Goal: Information Seeking & Learning: Find specific page/section

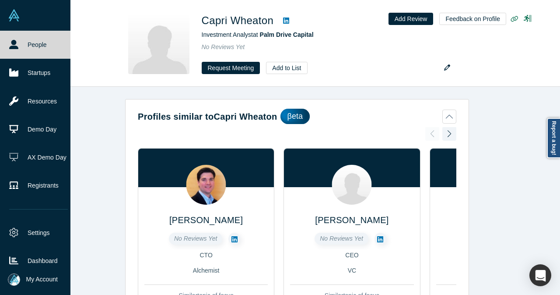
click at [8, 35] on link "People" at bounding box center [38, 45] width 77 height 28
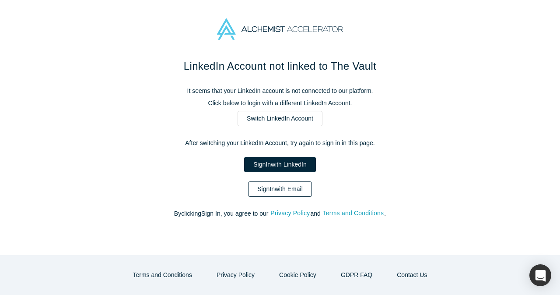
click at [294, 188] on link "Sign In with Email" at bounding box center [280, 188] width 64 height 15
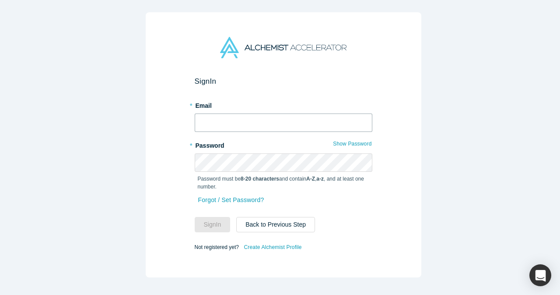
click at [302, 119] on input "text" at bounding box center [284, 122] width 178 height 18
type input "mia@alchemistaccelerator.com"
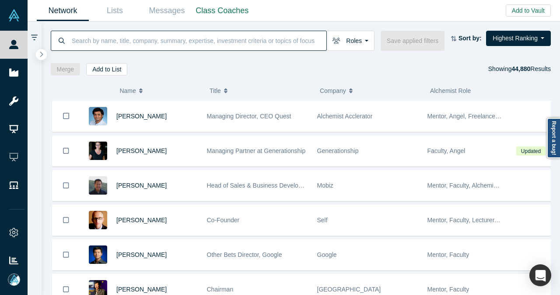
click at [275, 37] on input at bounding box center [199, 40] width 256 height 21
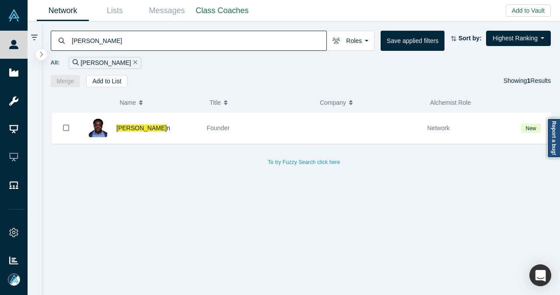
drag, startPoint x: 180, startPoint y: 125, endPoint x: 300, endPoint y: 144, distance: 121.5
click at [180, 125] on div "Adrian Brow n" at bounding box center [156, 128] width 81 height 30
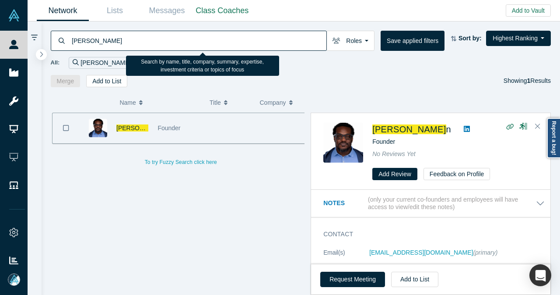
drag, startPoint x: 130, startPoint y: 41, endPoint x: 63, endPoint y: 43, distance: 67.9
click at [63, 43] on div "adrian brow" at bounding box center [189, 41] width 276 height 20
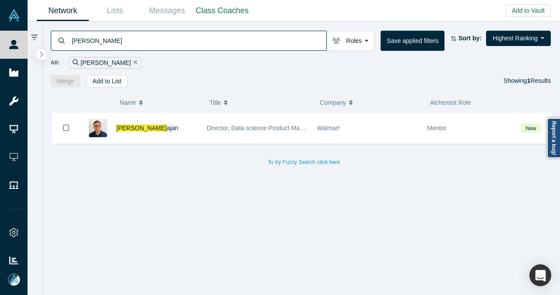
type input "sandeep mah"
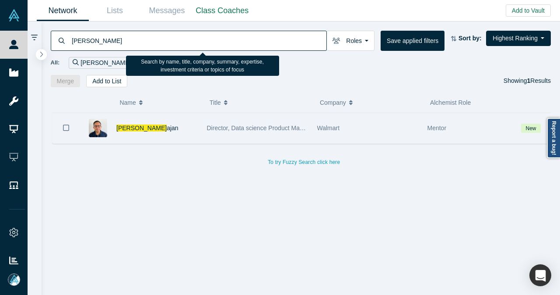
click at [368, 127] on div "Walmart" at bounding box center [367, 128] width 101 height 30
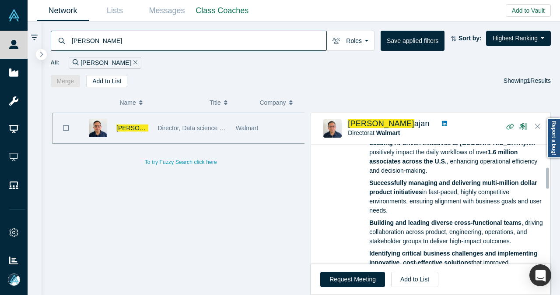
scroll to position [131, 0]
click at [397, 125] on span "Sandeep Mah" at bounding box center [381, 123] width 67 height 9
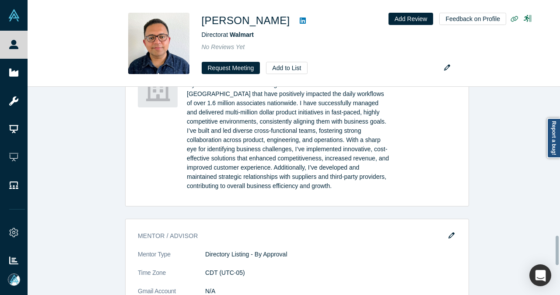
scroll to position [1051, 0]
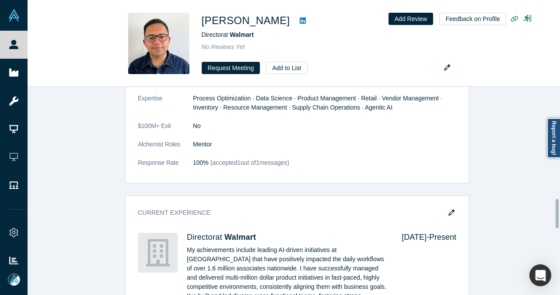
scroll to position [569, 0]
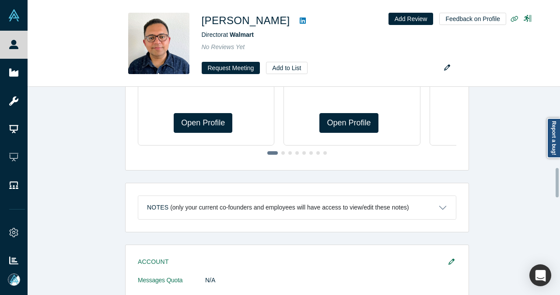
drag, startPoint x: 556, startPoint y: 187, endPoint x: 545, endPoint y: 125, distance: 63.0
click at [546, 130] on div "Profiles similar to [PERSON_NAME] βeta [PERSON_NAME] No Reviews Yet Founder Net…" at bounding box center [294, 191] width 533 height 208
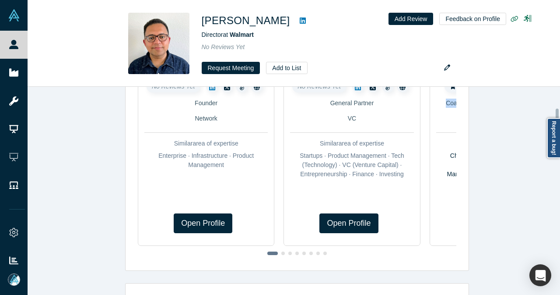
drag, startPoint x: 547, startPoint y: 110, endPoint x: 552, endPoint y: 88, distance: 22.0
click at [552, 88] on div "Profiles similar to [PERSON_NAME] βeta [PERSON_NAME] No Reviews Yet Founder Net…" at bounding box center [297, 194] width 539 height 214
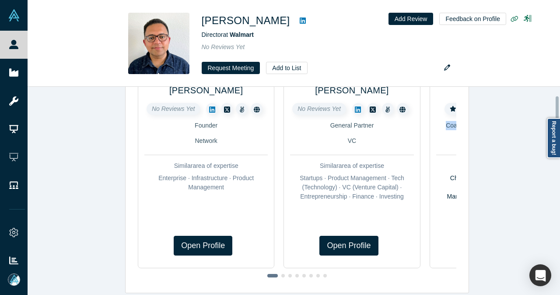
scroll to position [0, 0]
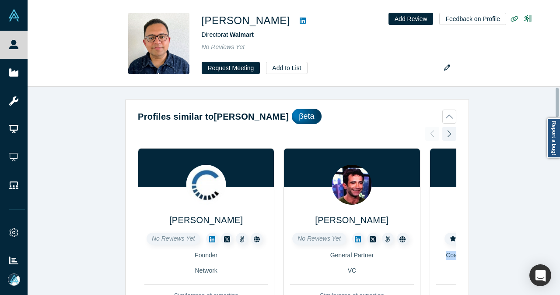
click at [559, 109] on div "Profiles similar to [PERSON_NAME] βeta [PERSON_NAME] No Reviews Yet Founder Net…" at bounding box center [297, 194] width 539 height 214
